Goal: Information Seeking & Learning: Compare options

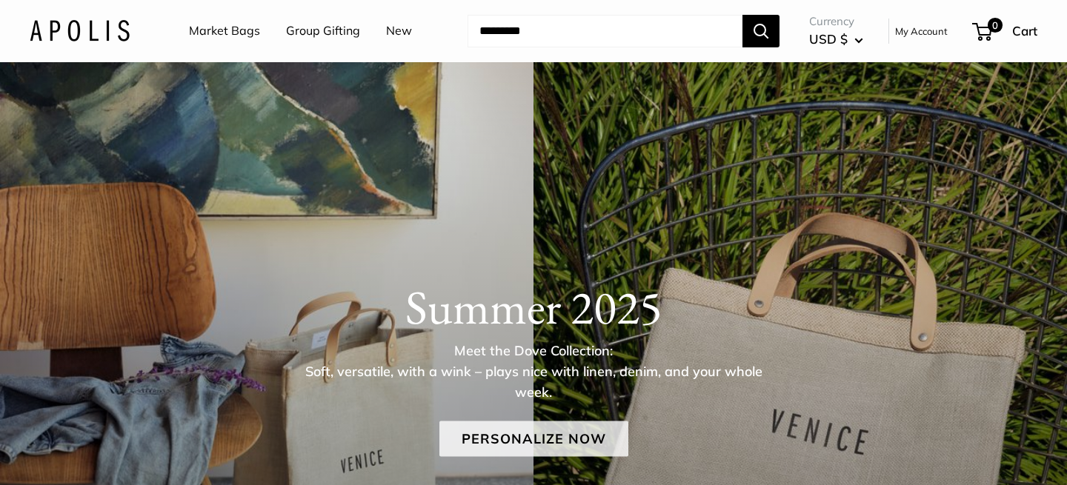
click at [496, 433] on link "Personalize Now" at bounding box center [533, 439] width 189 height 36
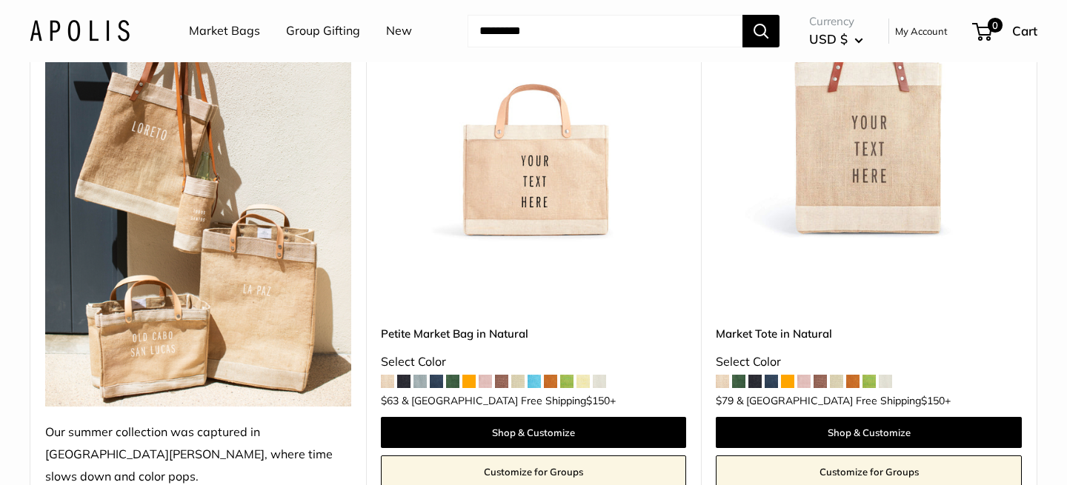
scroll to position [358, 0]
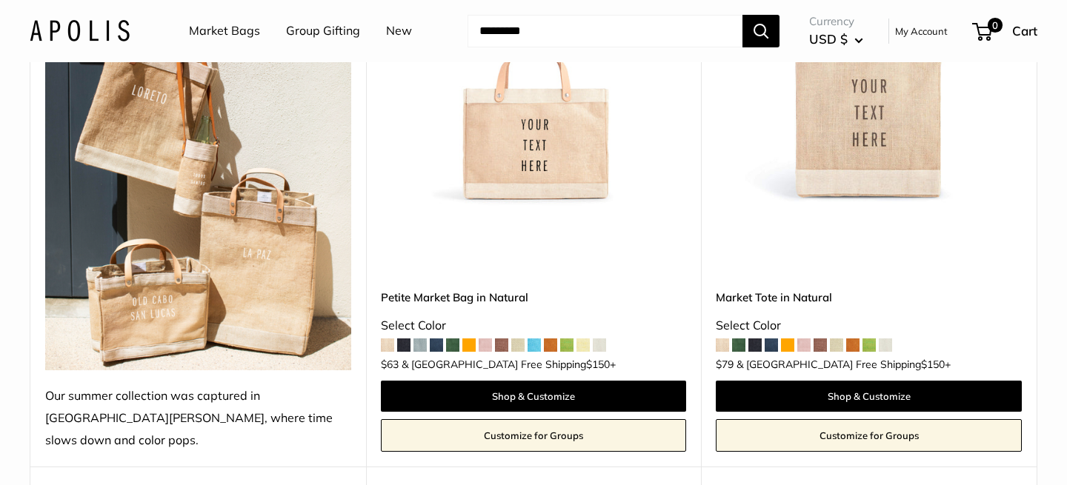
click at [0, 0] on img at bounding box center [0, 0] width 0 height 0
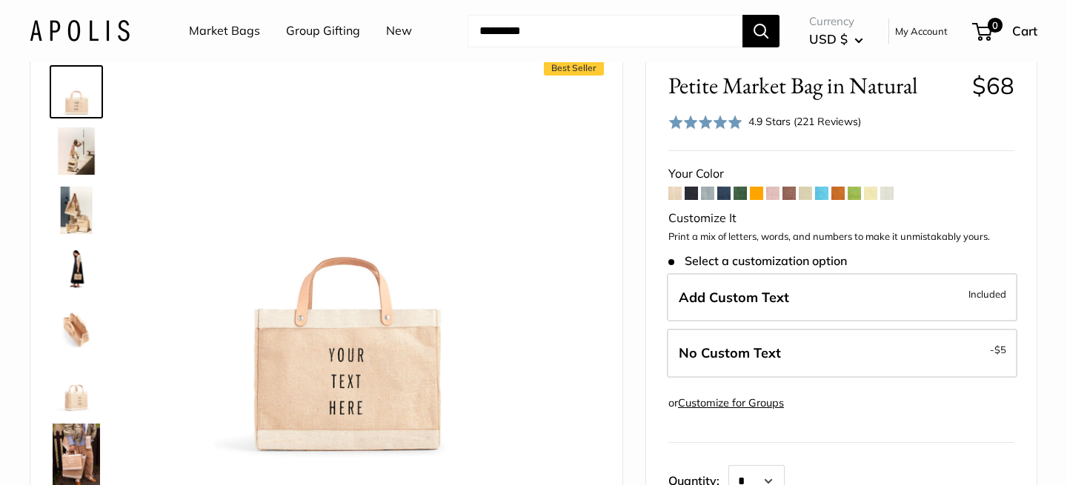
scroll to position [81, 0]
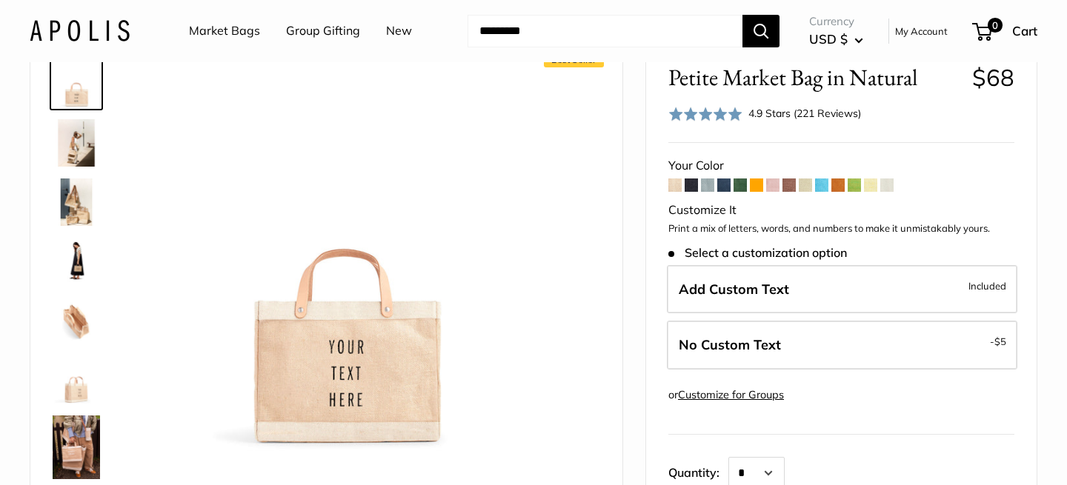
click at [691, 185] on span at bounding box center [691, 185] width 13 height 13
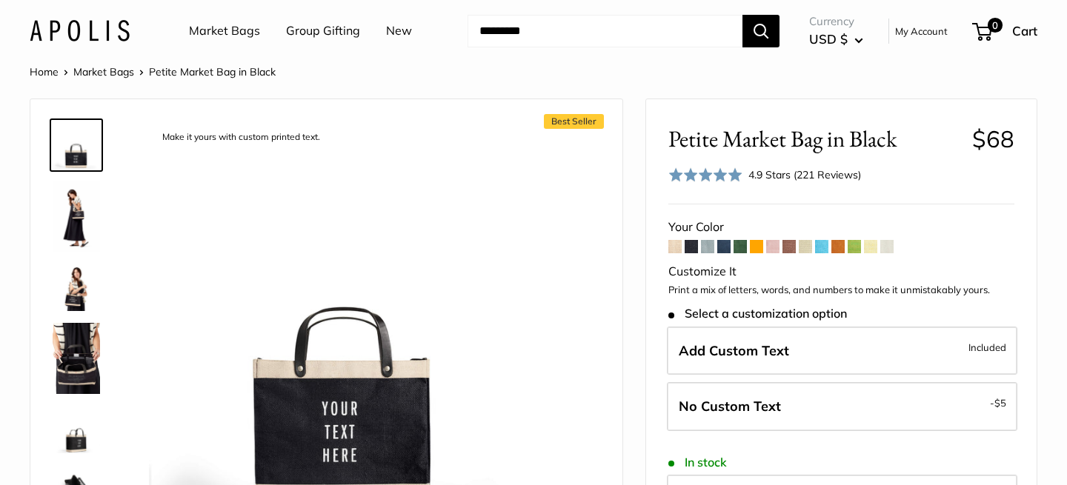
click at [708, 249] on span at bounding box center [707, 246] width 13 height 13
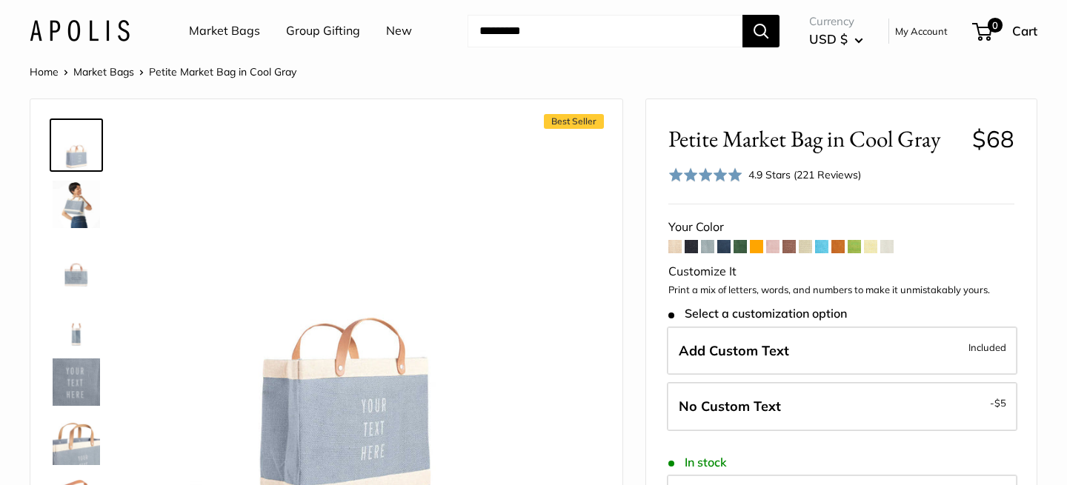
click at [722, 247] on span at bounding box center [723, 246] width 13 height 13
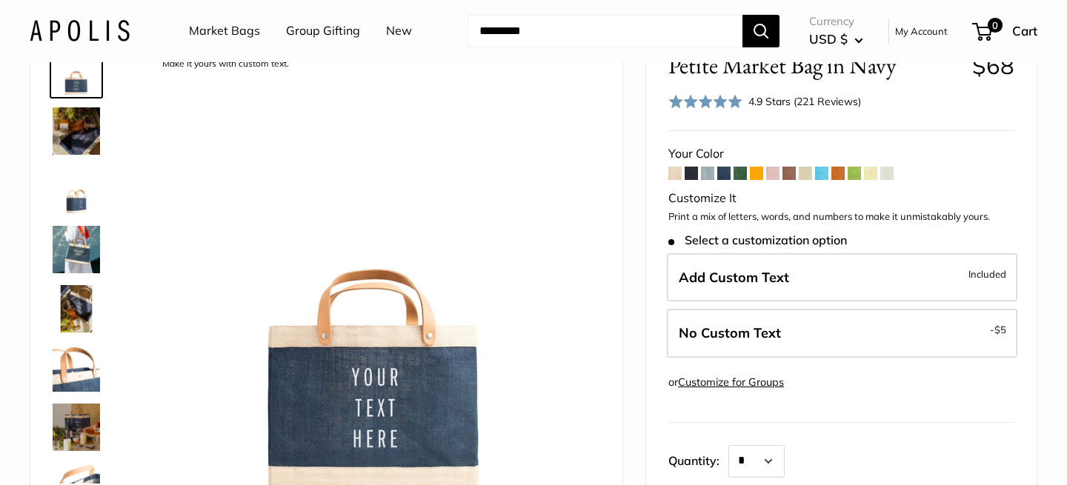
scroll to position [74, 0]
click at [787, 173] on span at bounding box center [788, 172] width 13 height 13
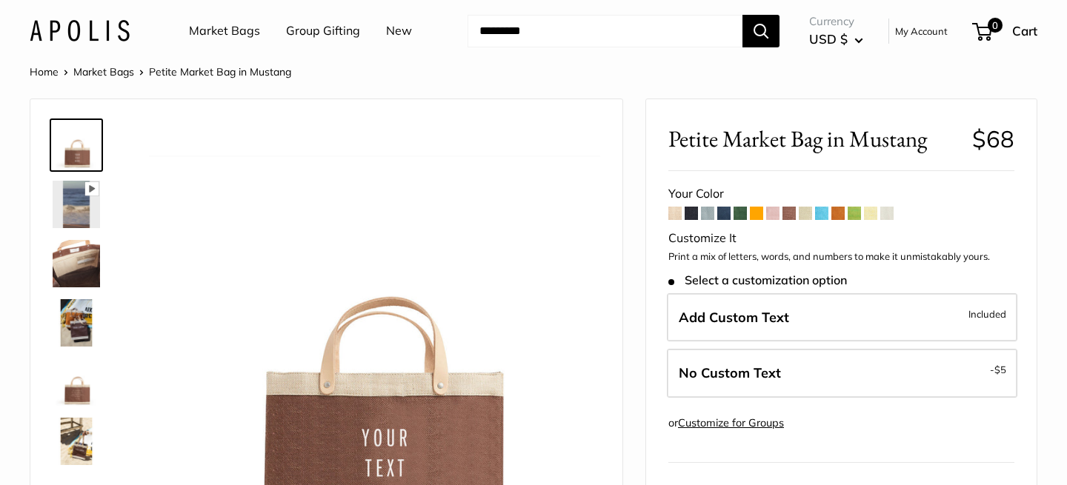
scroll to position [71, 0]
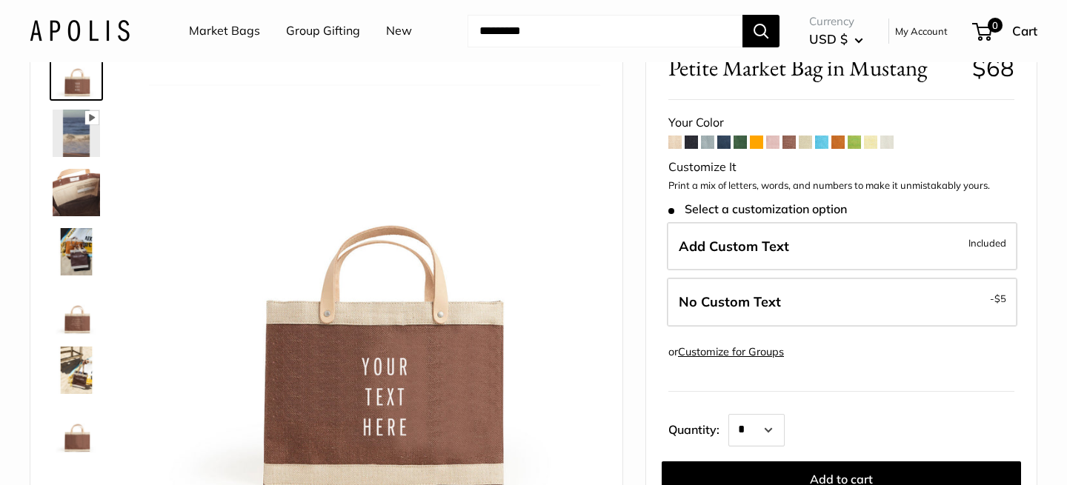
click at [842, 144] on span at bounding box center [837, 142] width 13 height 13
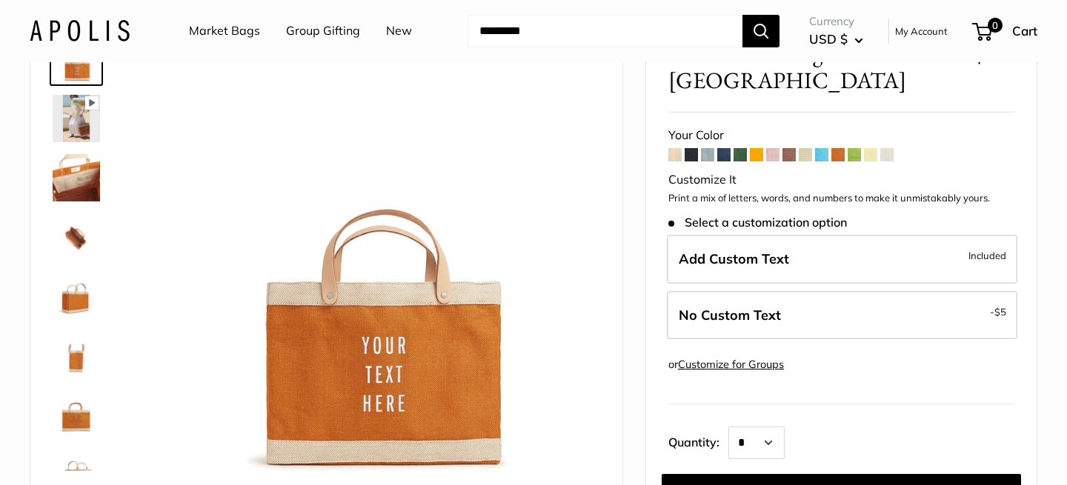
scroll to position [87, 0]
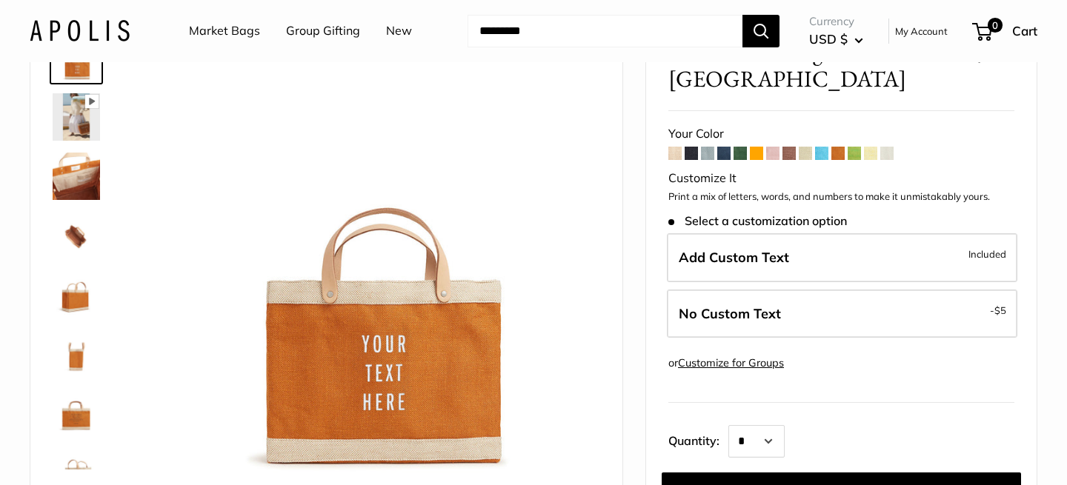
click at [887, 147] on span at bounding box center [886, 153] width 13 height 13
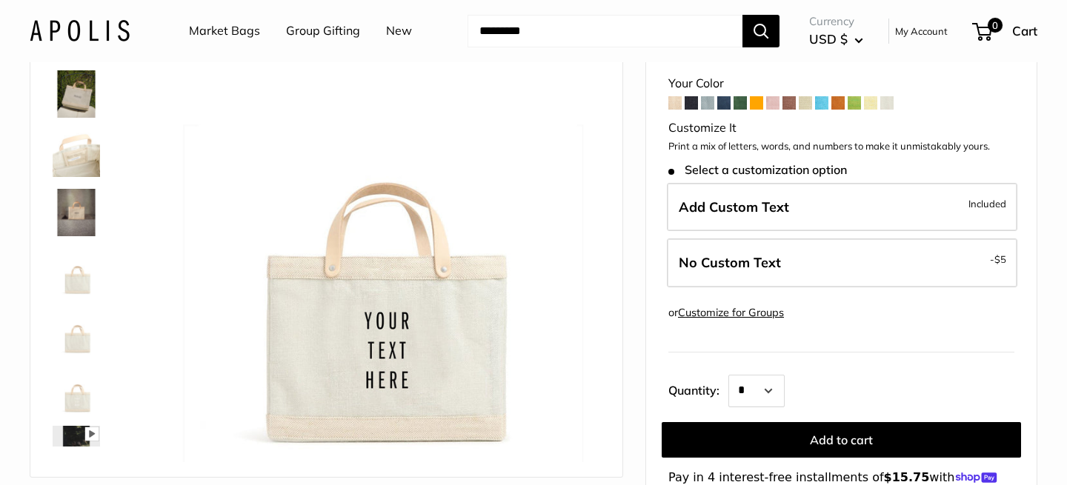
scroll to position [112, 0]
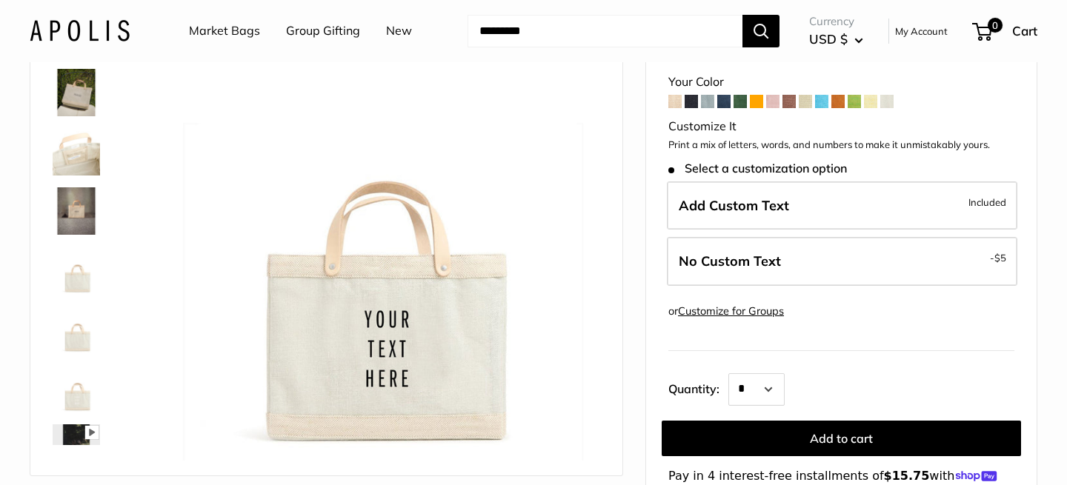
click at [857, 99] on span at bounding box center [854, 101] width 13 height 13
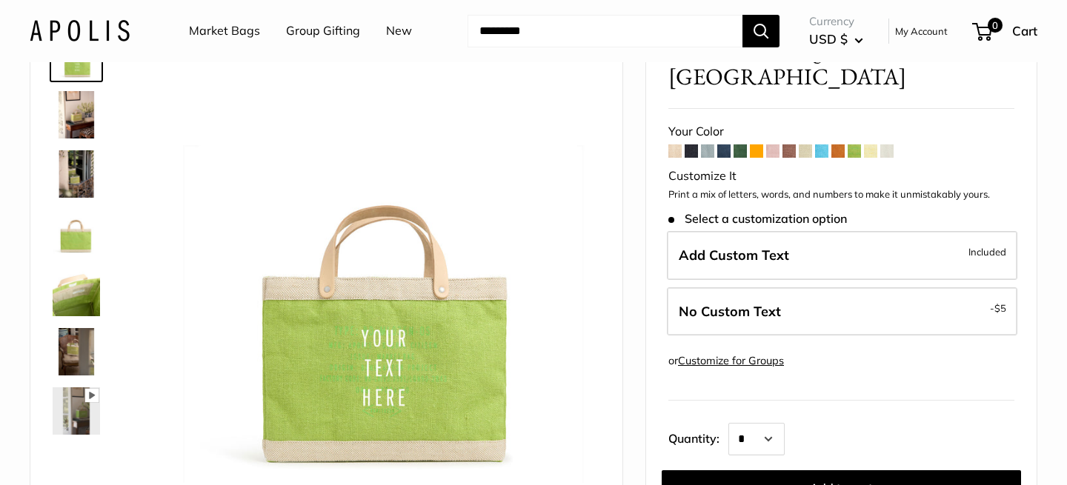
scroll to position [93, 0]
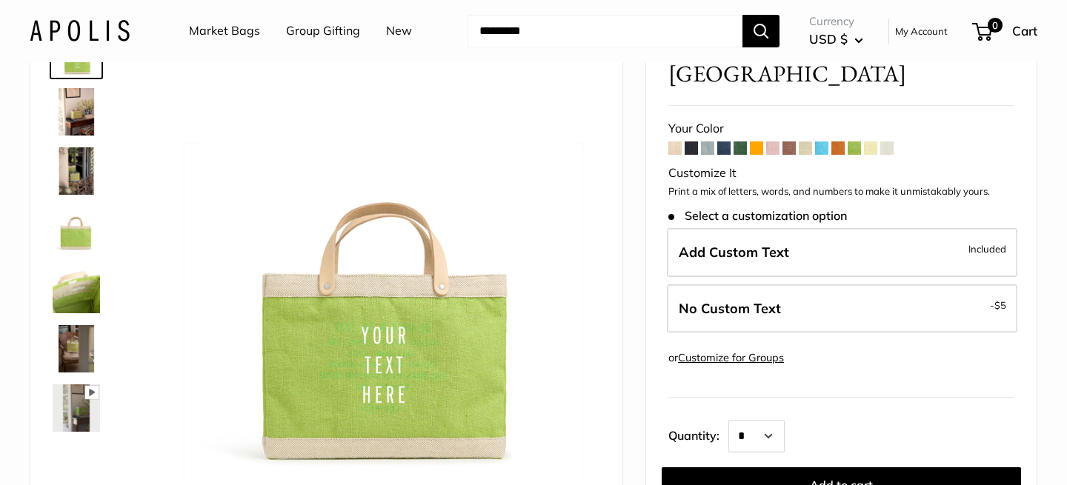
click at [739, 142] on span at bounding box center [740, 148] width 13 height 13
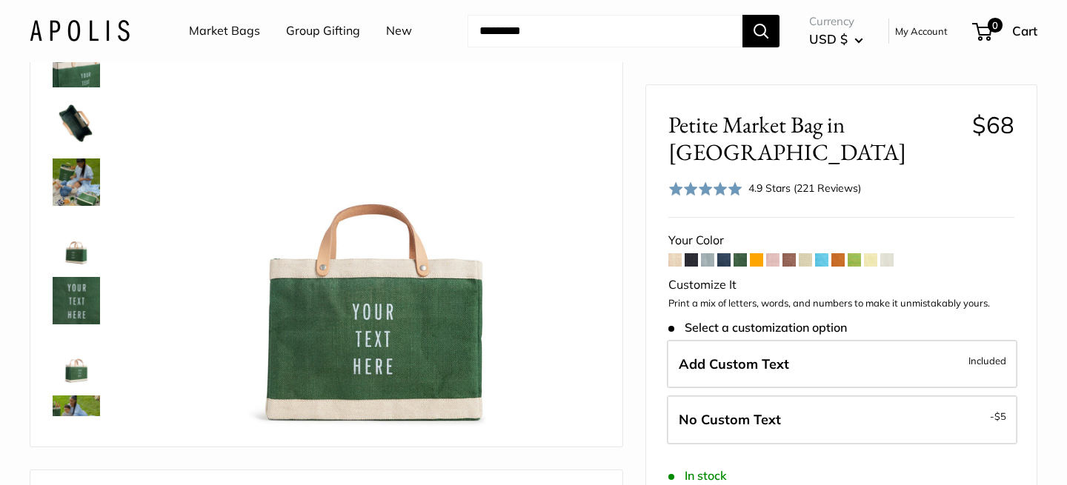
scroll to position [138, 0]
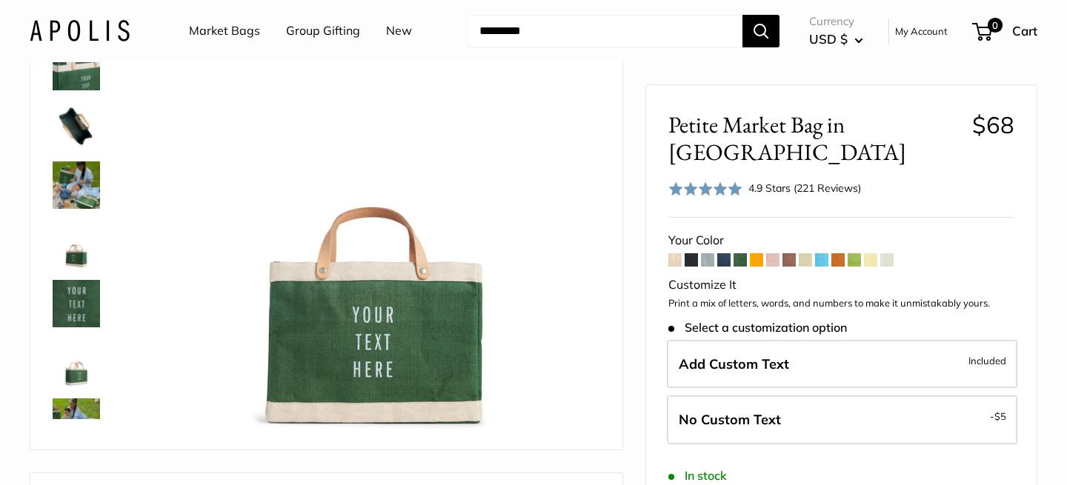
click at [757, 253] on span at bounding box center [756, 259] width 13 height 13
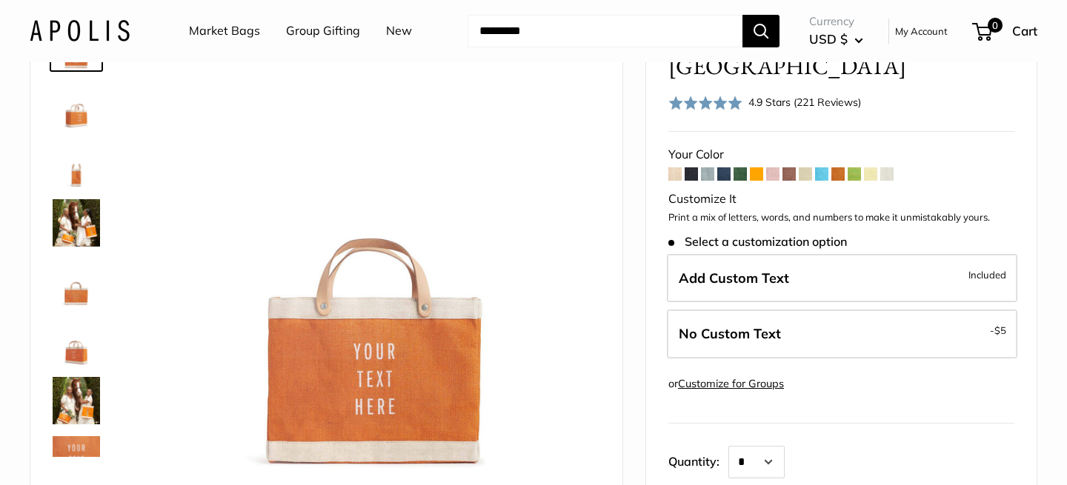
scroll to position [102, 0]
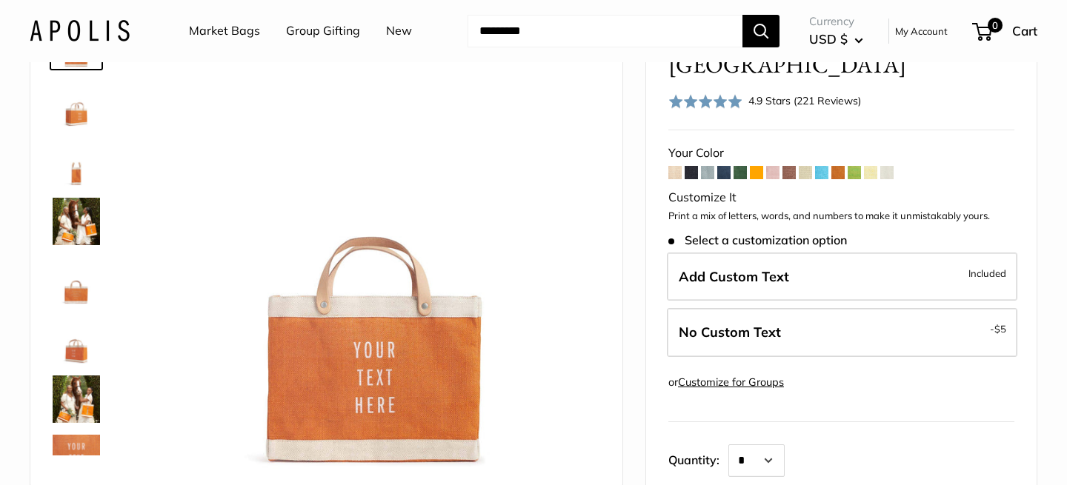
click at [708, 166] on span at bounding box center [707, 172] width 13 height 13
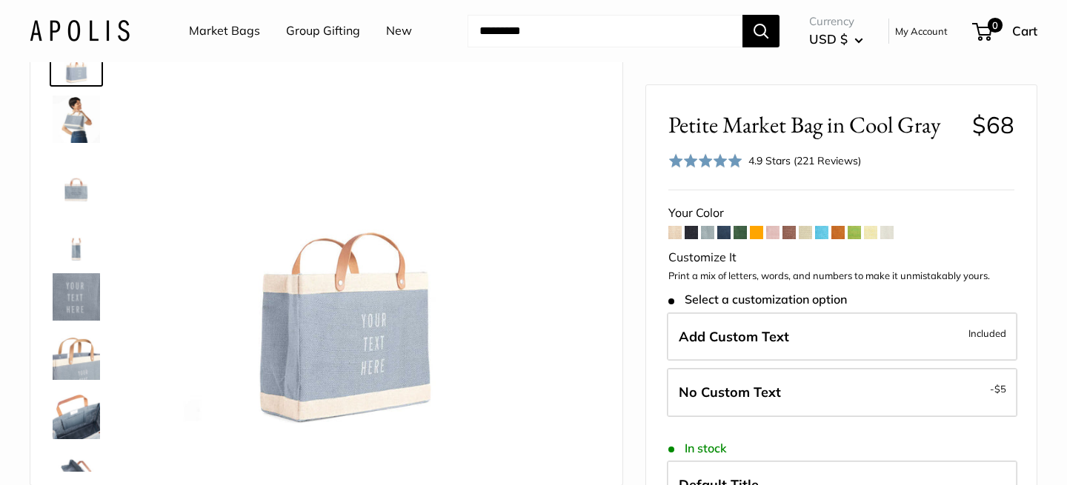
scroll to position [84, 0]
click at [869, 230] on span at bounding box center [870, 232] width 13 height 13
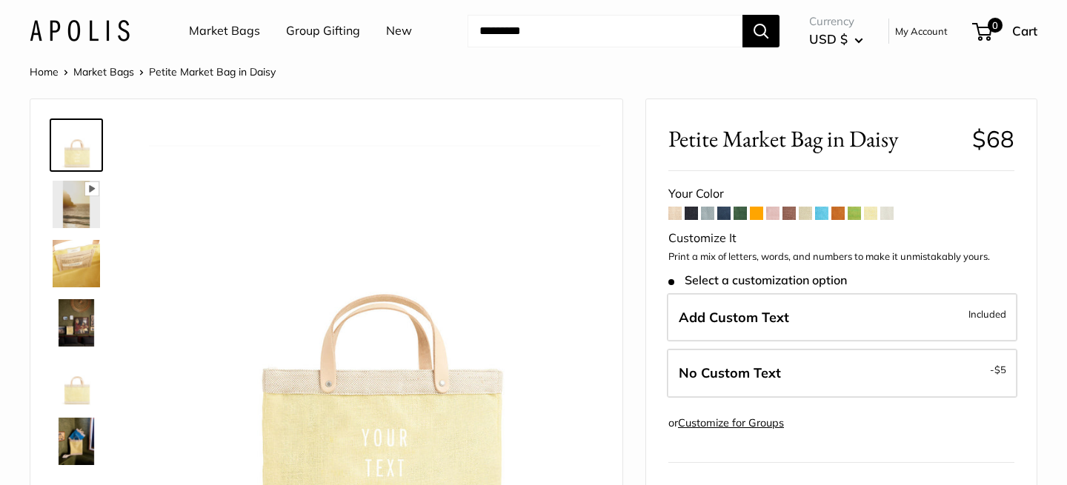
scroll to position [16, 0]
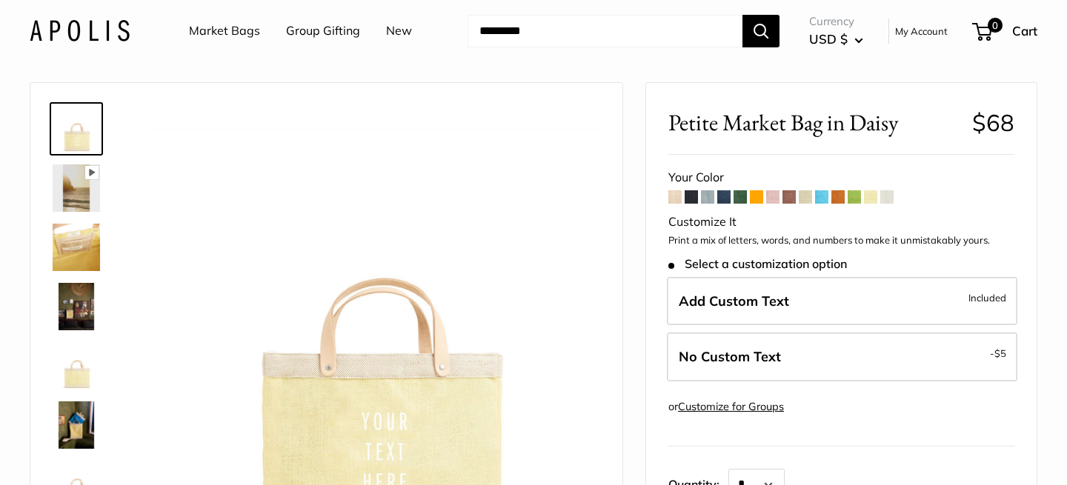
click at [706, 202] on span at bounding box center [707, 196] width 13 height 13
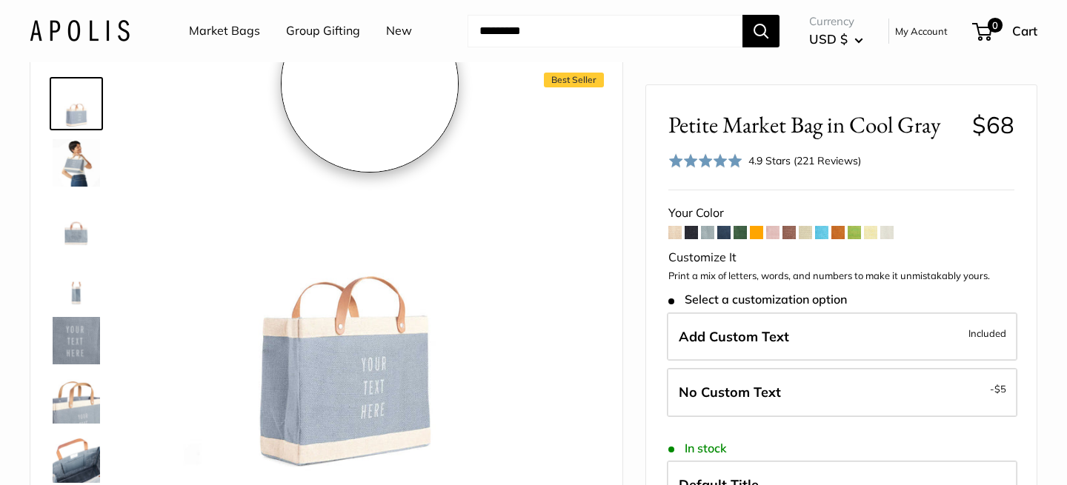
scroll to position [47, 0]
